Goal: Transaction & Acquisition: Purchase product/service

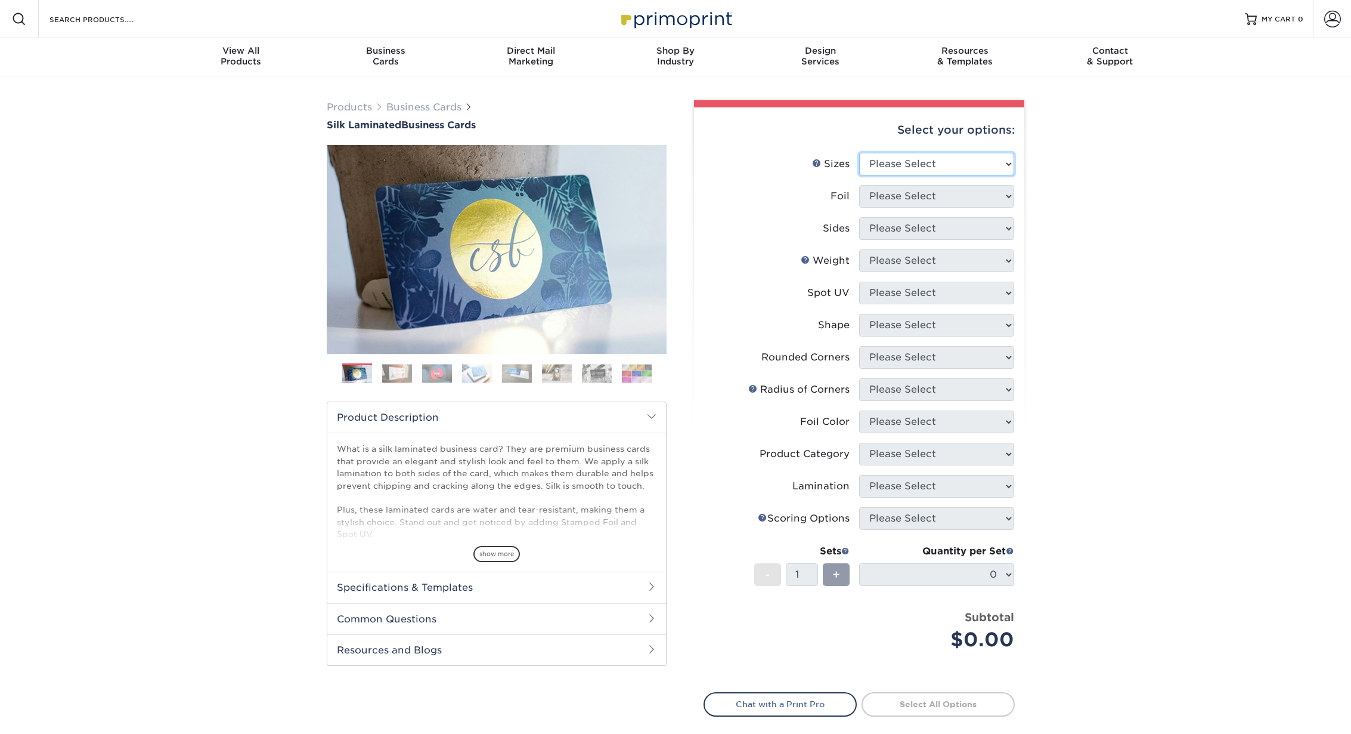
select select "2.00x3.50"
select select "0"
select select "13abbda7-1d64-4f25-8bb2-c179b224825d"
select select "16PT"
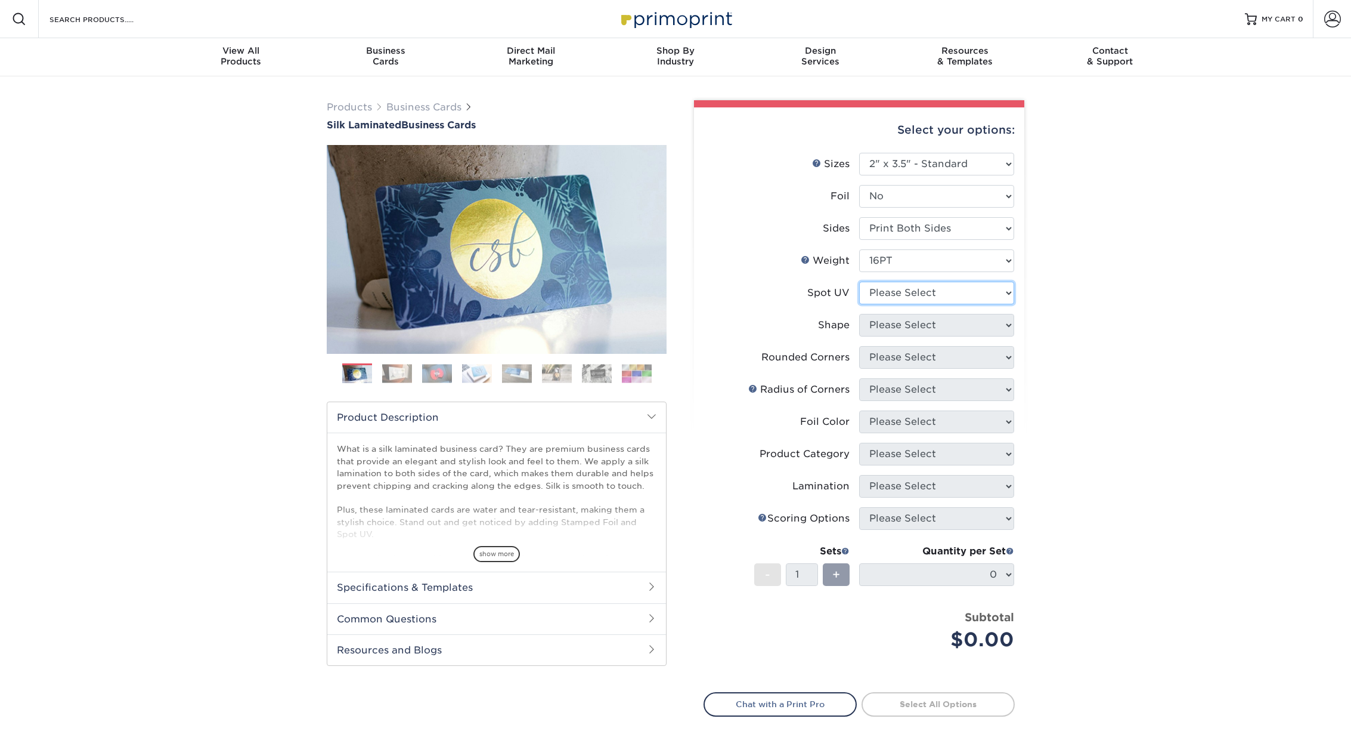
select select "3"
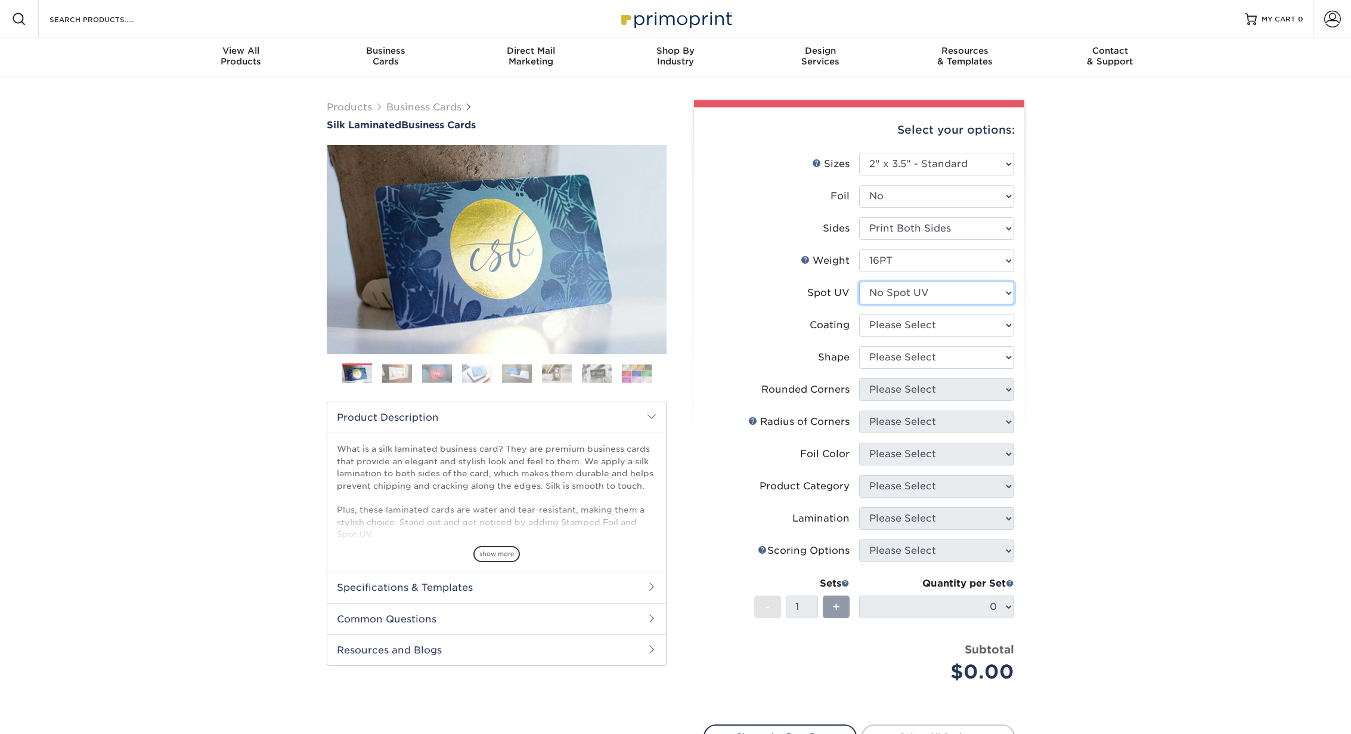
scroll to position [0, 1]
select select "3e7618de-abca-4bda-9f97-8b9129e913d8"
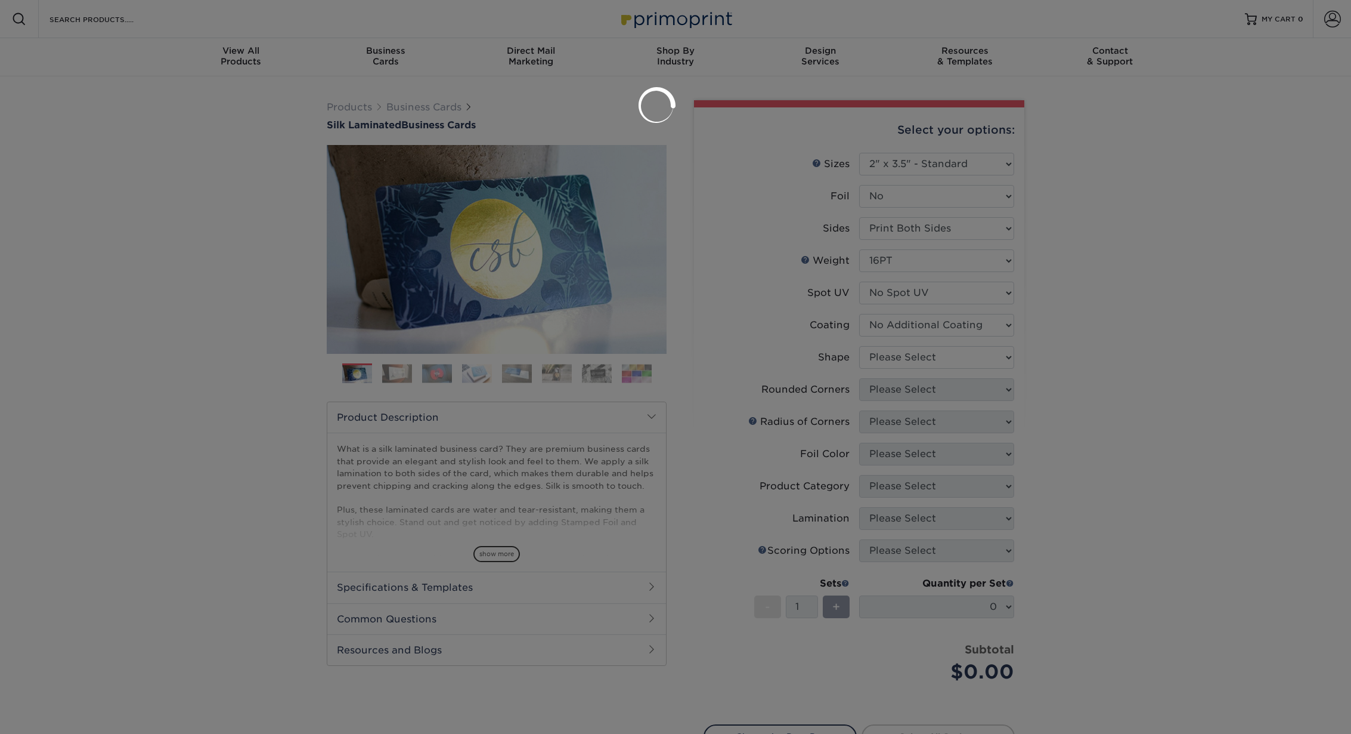
click at [894, 356] on div at bounding box center [675, 367] width 1351 height 734
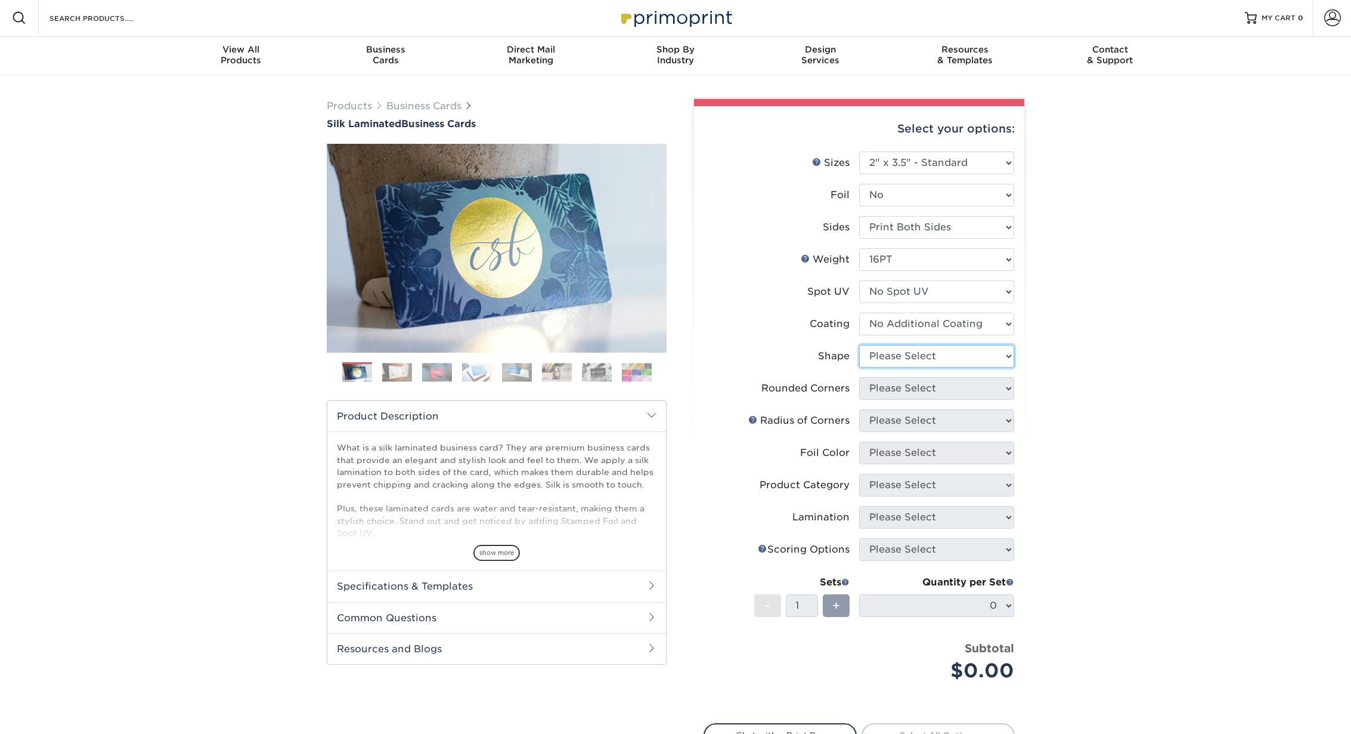
scroll to position [1, 1]
select select "standard"
select select "0"
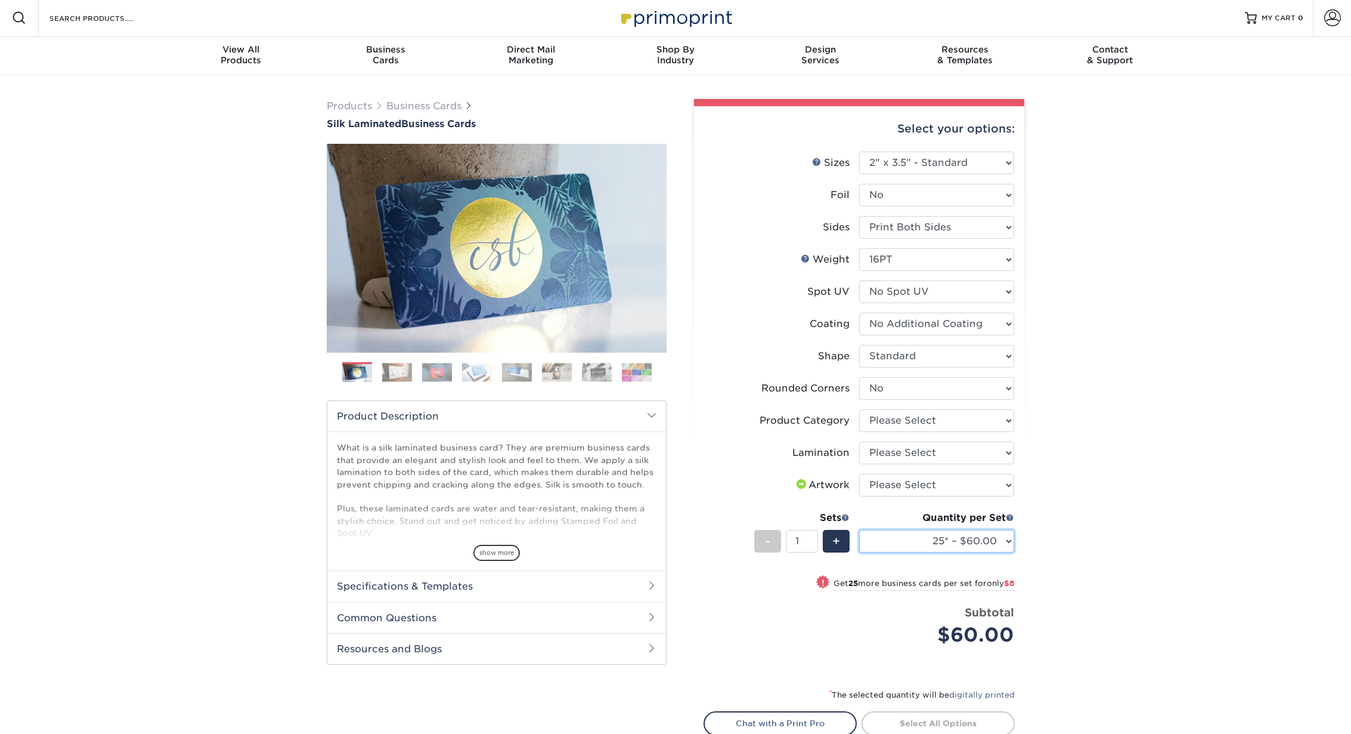
select select "100* – $84.00"
select select "1"
select select "-1"
select select
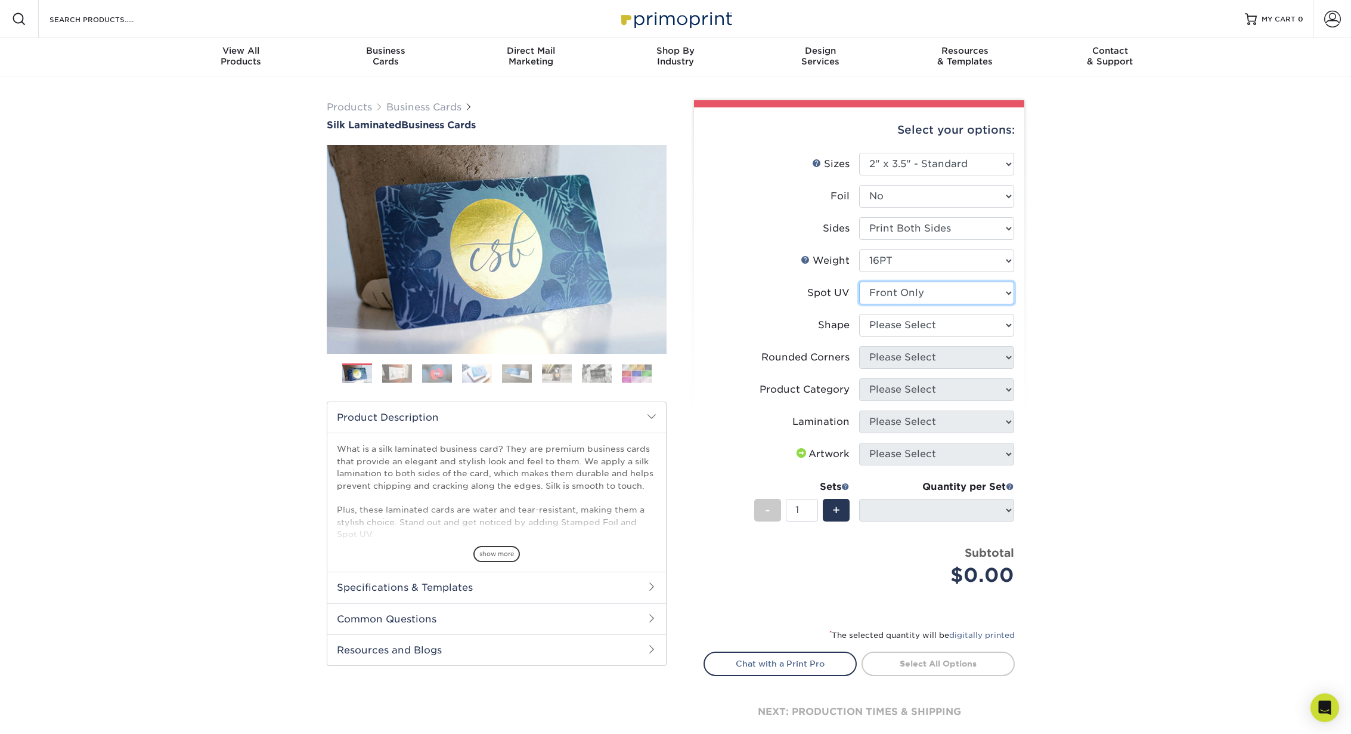
scroll to position [-1, 1]
select select "standard"
select select
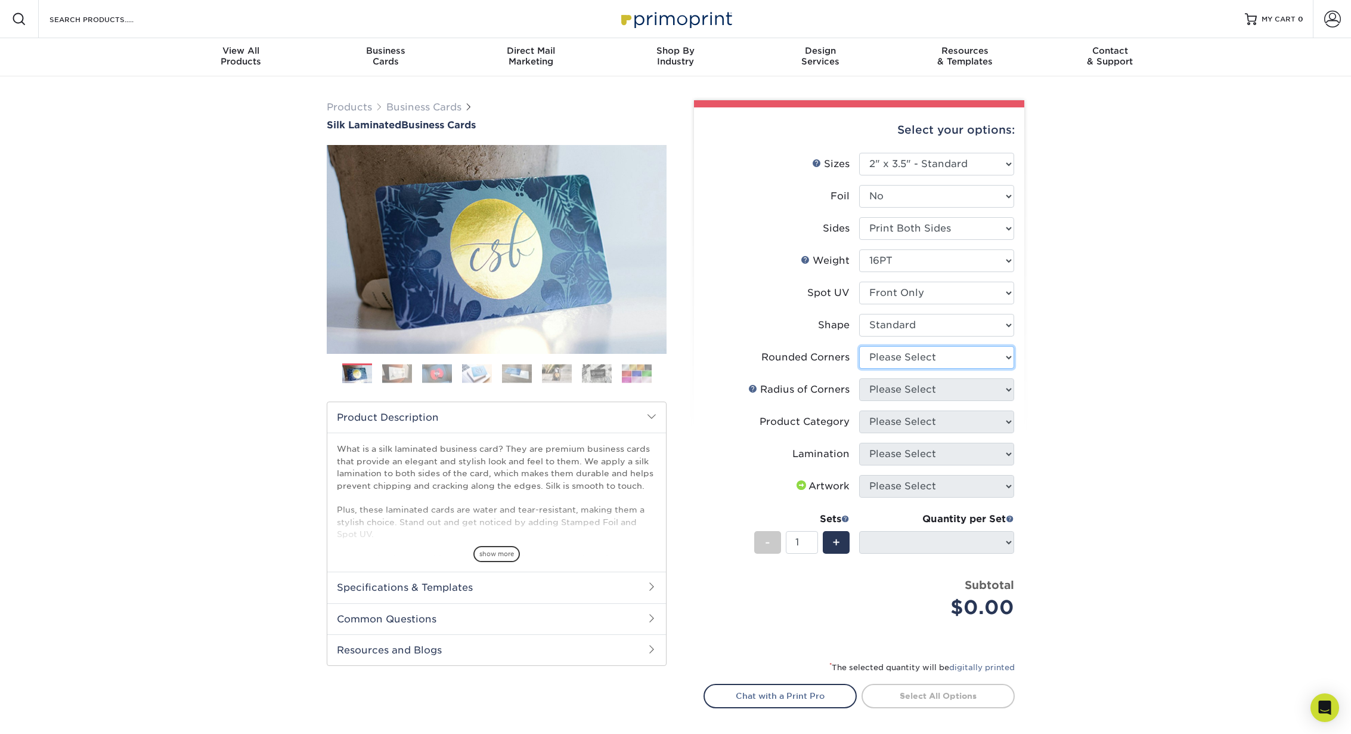
select select "0"
select select "-1"
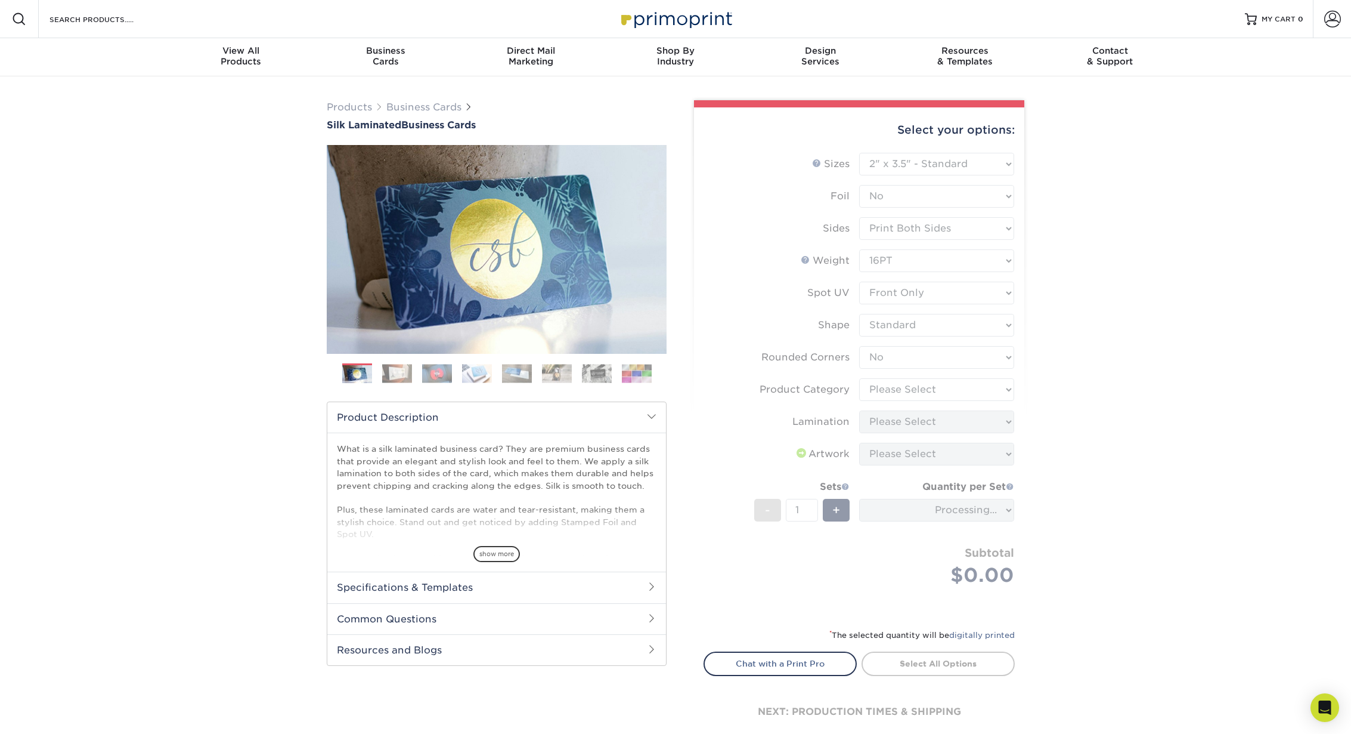
click at [904, 391] on form "Sizes Help Sizes Please Select 1.5" x 3.5" - Mini 1.75" x 3.5" - Mini 2" x 2" -…" at bounding box center [859, 383] width 311 height 461
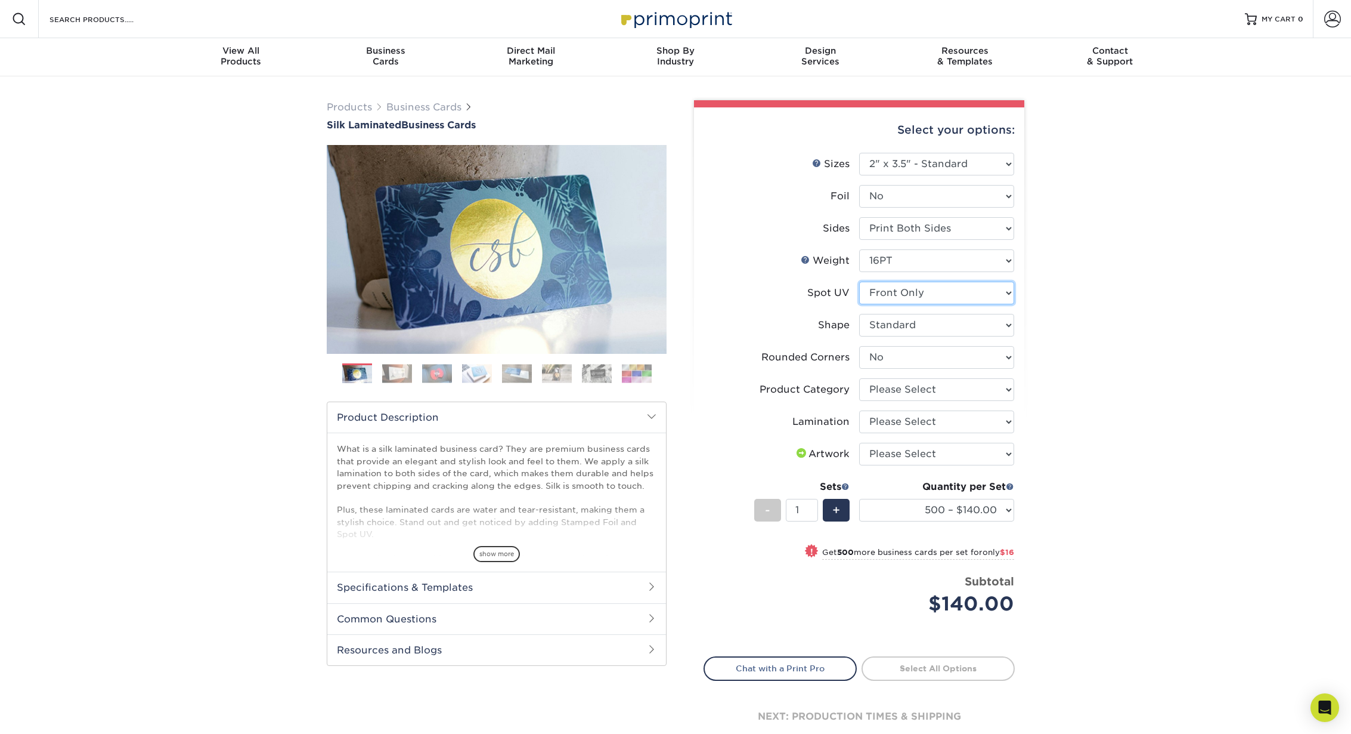
select select "3"
select select "-1"
select select
select select "-1"
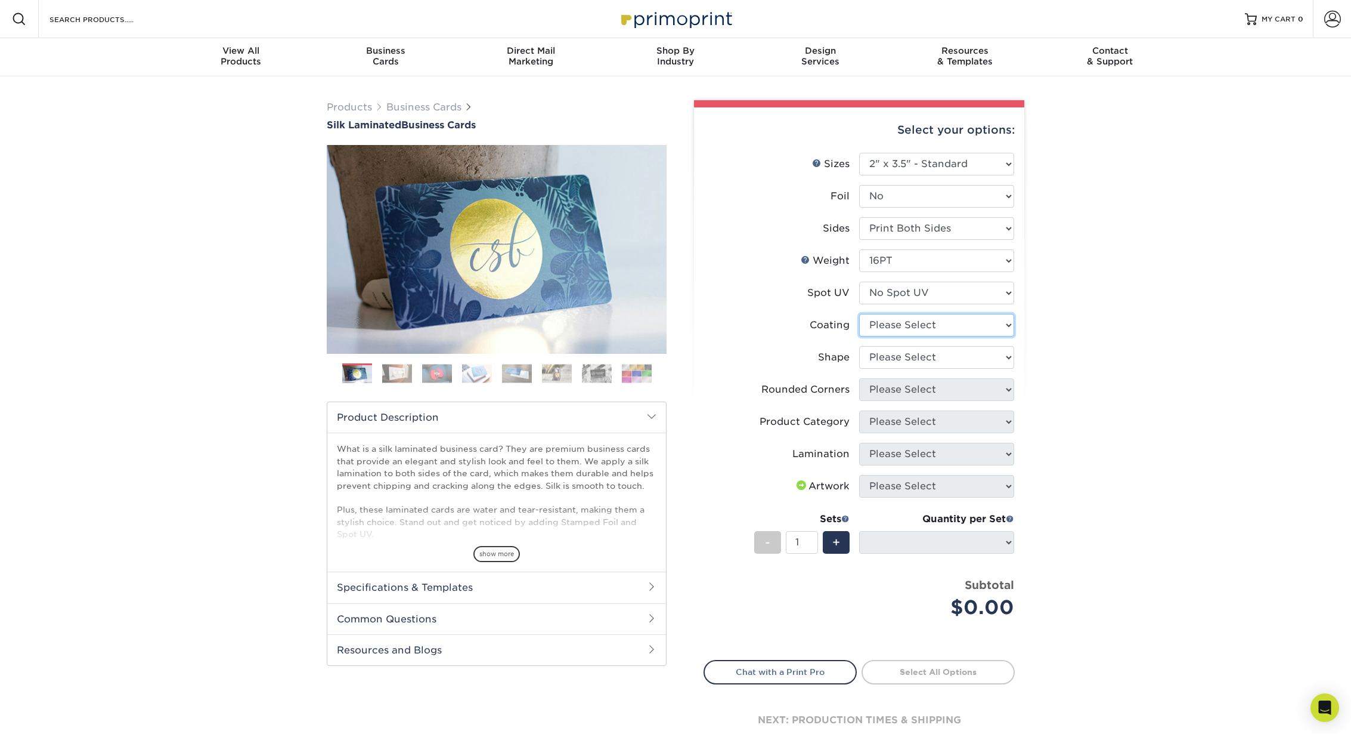
select select "3e7618de-abca-4bda-9f97-8b9129e913d8"
select select
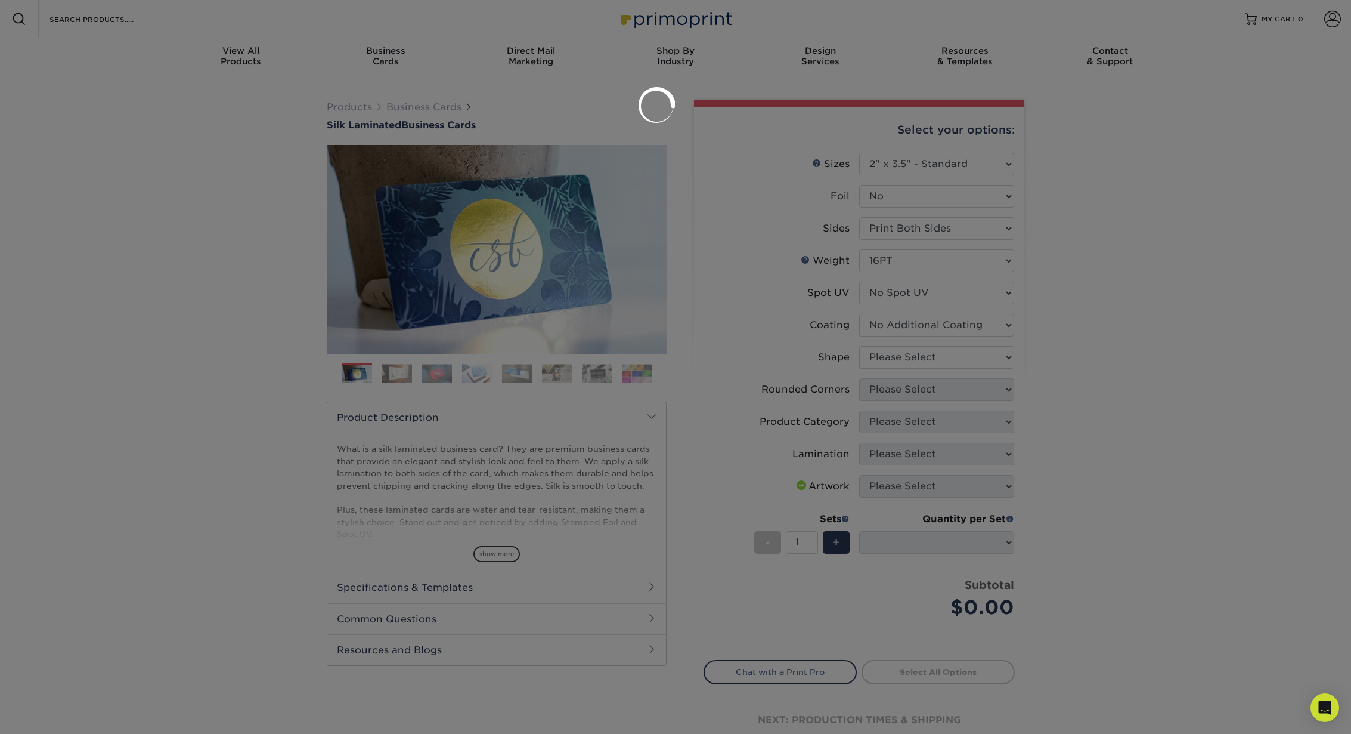
click at [911, 359] on div at bounding box center [675, 367] width 1351 height 734
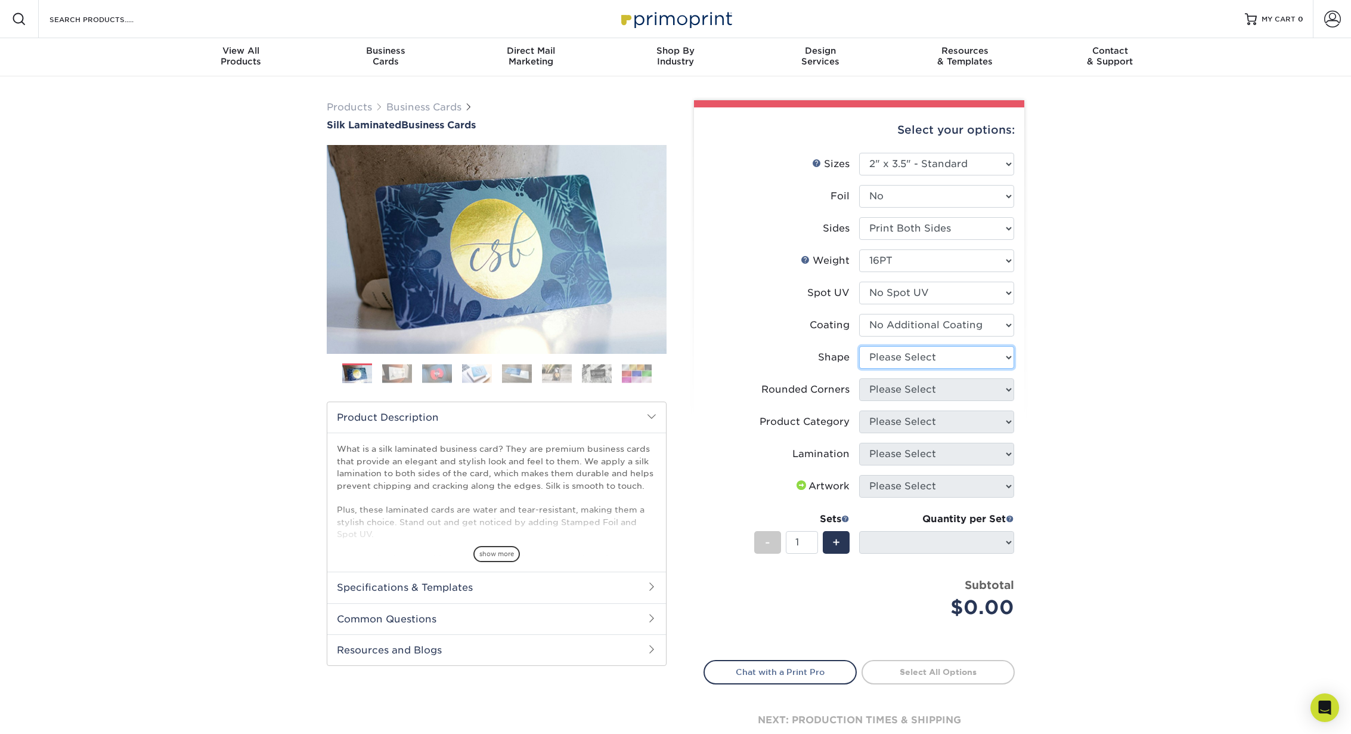
select select "standard"
select select
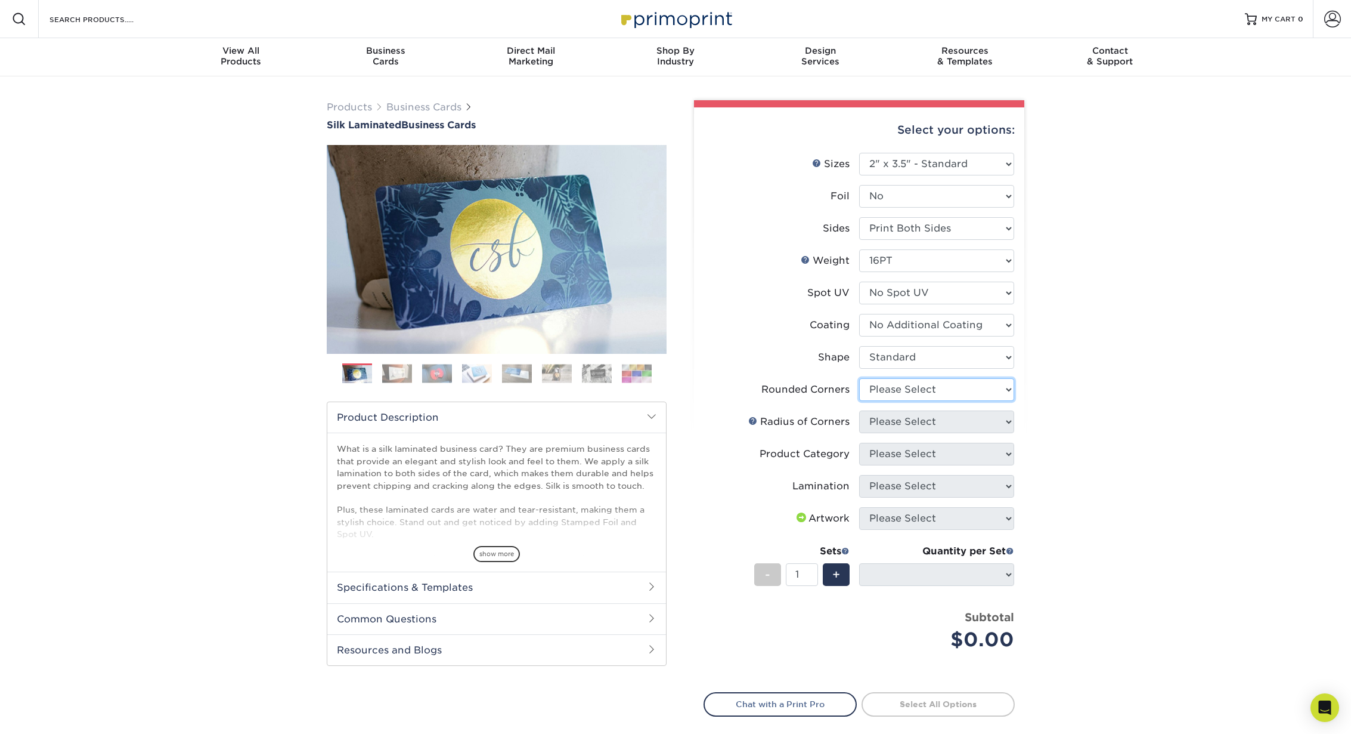
select select "0"
select select "-1"
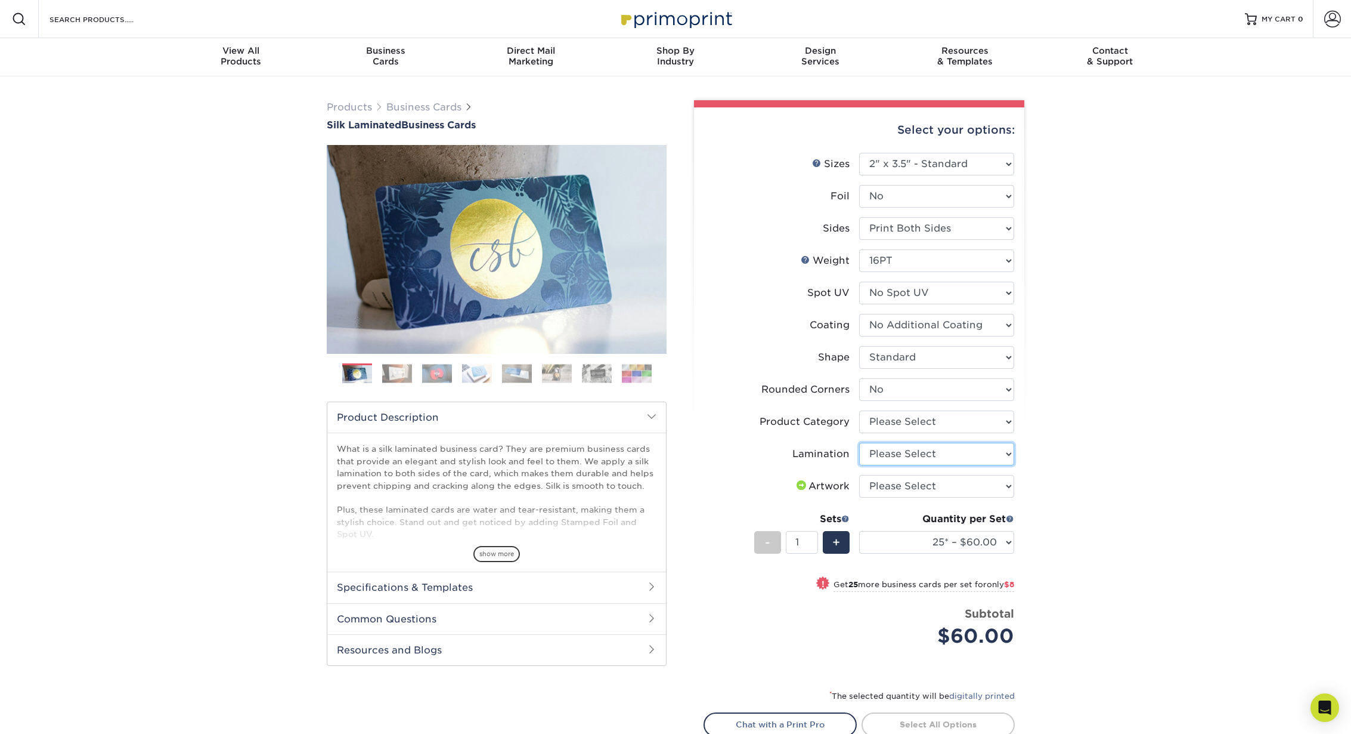
select select "ccacb42f-45f7-42d3-bbd3-7c8421cf37f0"
select select "upload"
select select "3b5148f1-0588-4f88-a218-97bcfdce65c1"
select select "100* – $84.00"
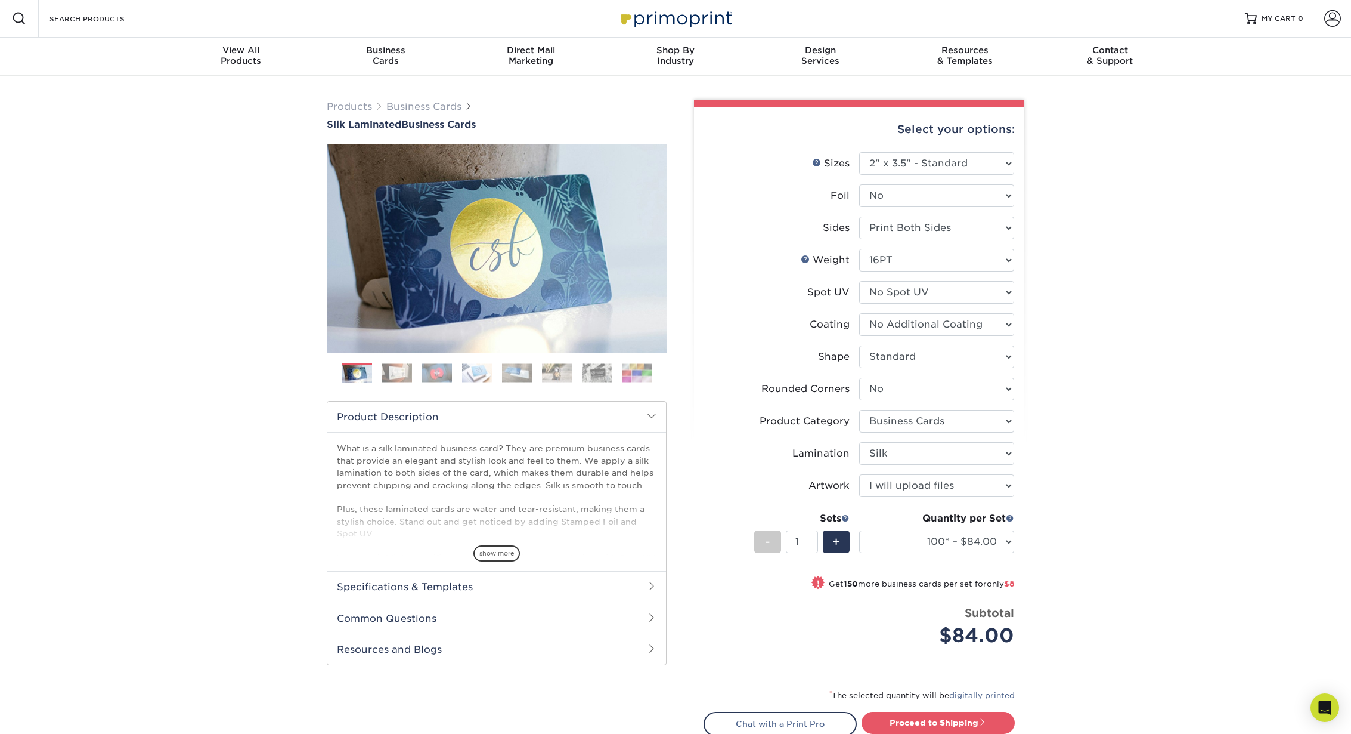
click at [76, 330] on div "Products Business Cards Silk Laminated Business Cards Previous Next" at bounding box center [675, 463] width 1351 height 775
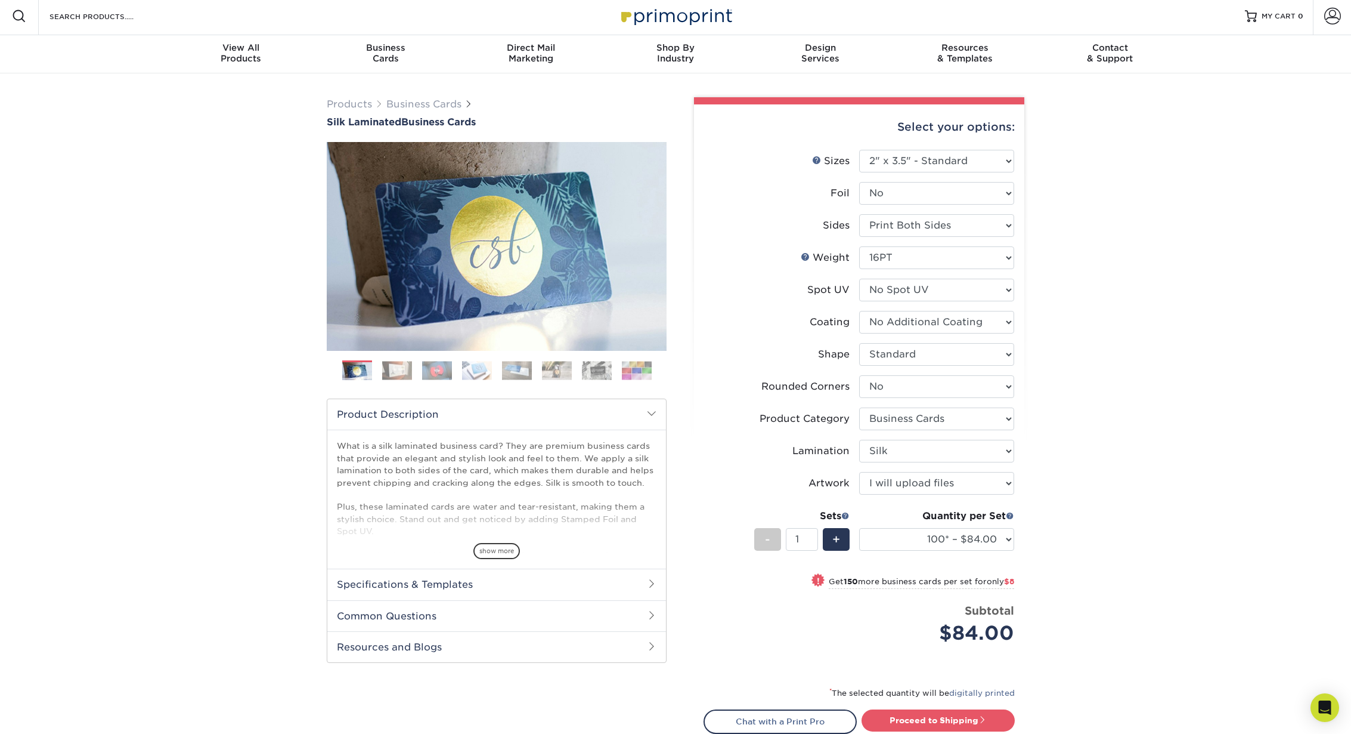
scroll to position [0, 0]
